Goal: Navigation & Orientation: Find specific page/section

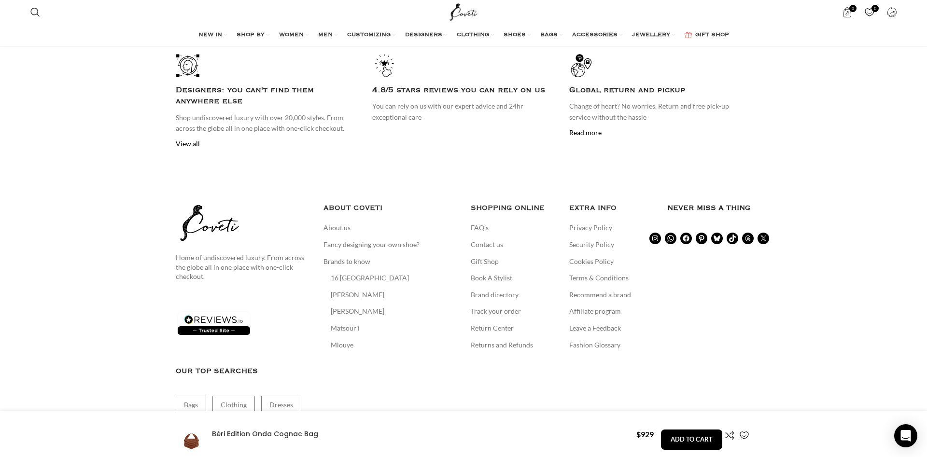
scroll to position [2748, 0]
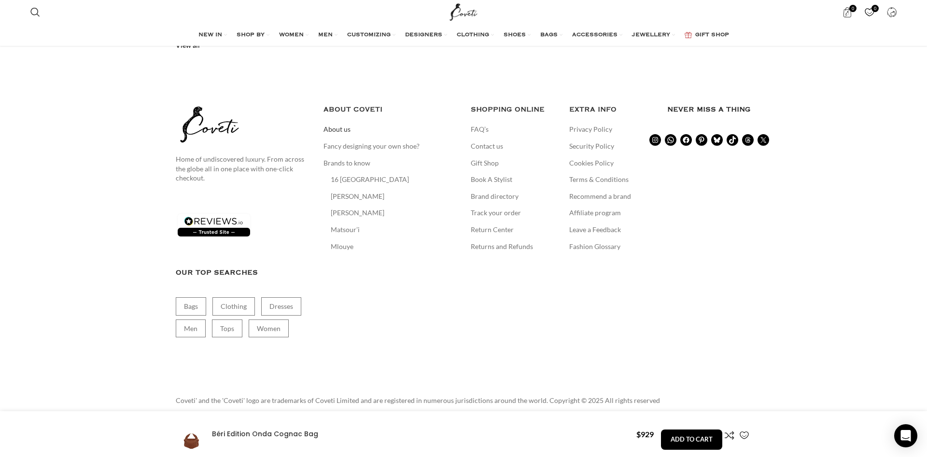
click at [342, 125] on link "About us" at bounding box center [338, 130] width 28 height 10
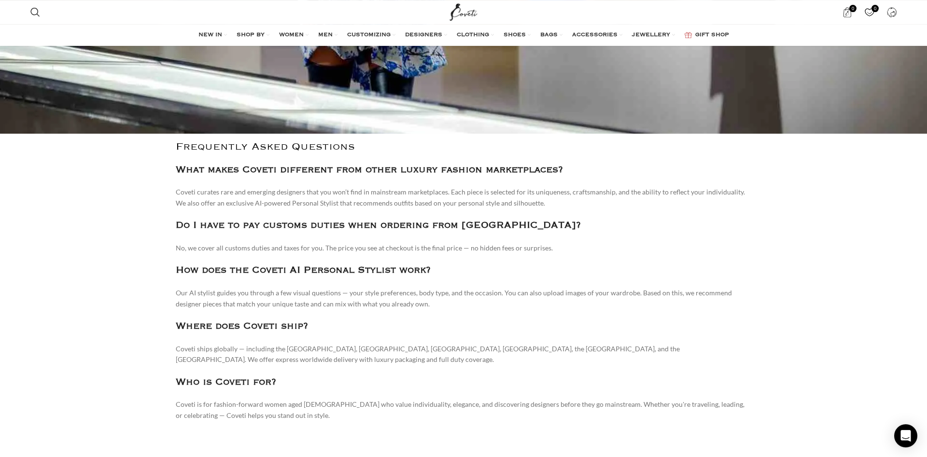
scroll to position [1546, 0]
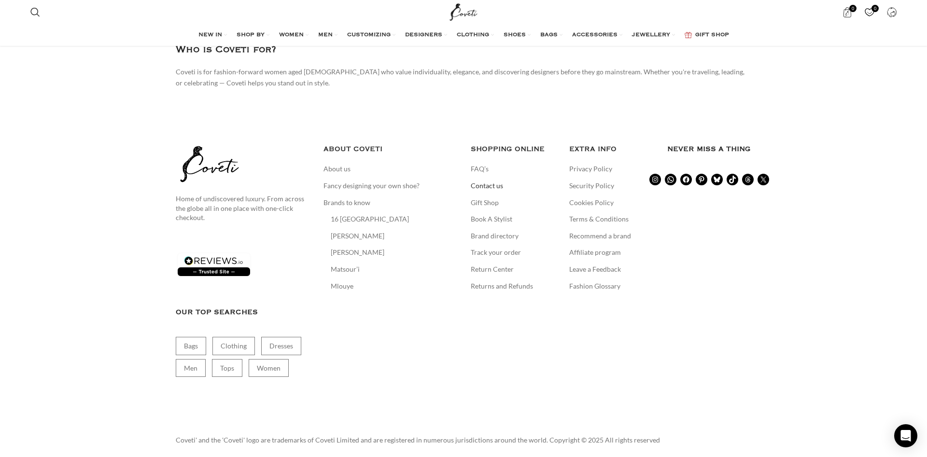
click at [489, 181] on link "Contact us" at bounding box center [487, 186] width 33 height 10
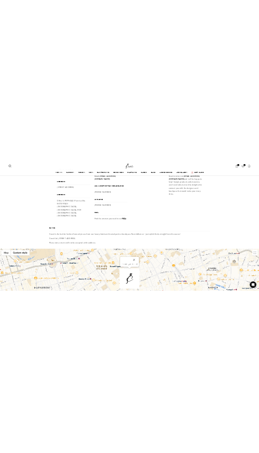
scroll to position [229, 0]
